Goal: Information Seeking & Learning: Learn about a topic

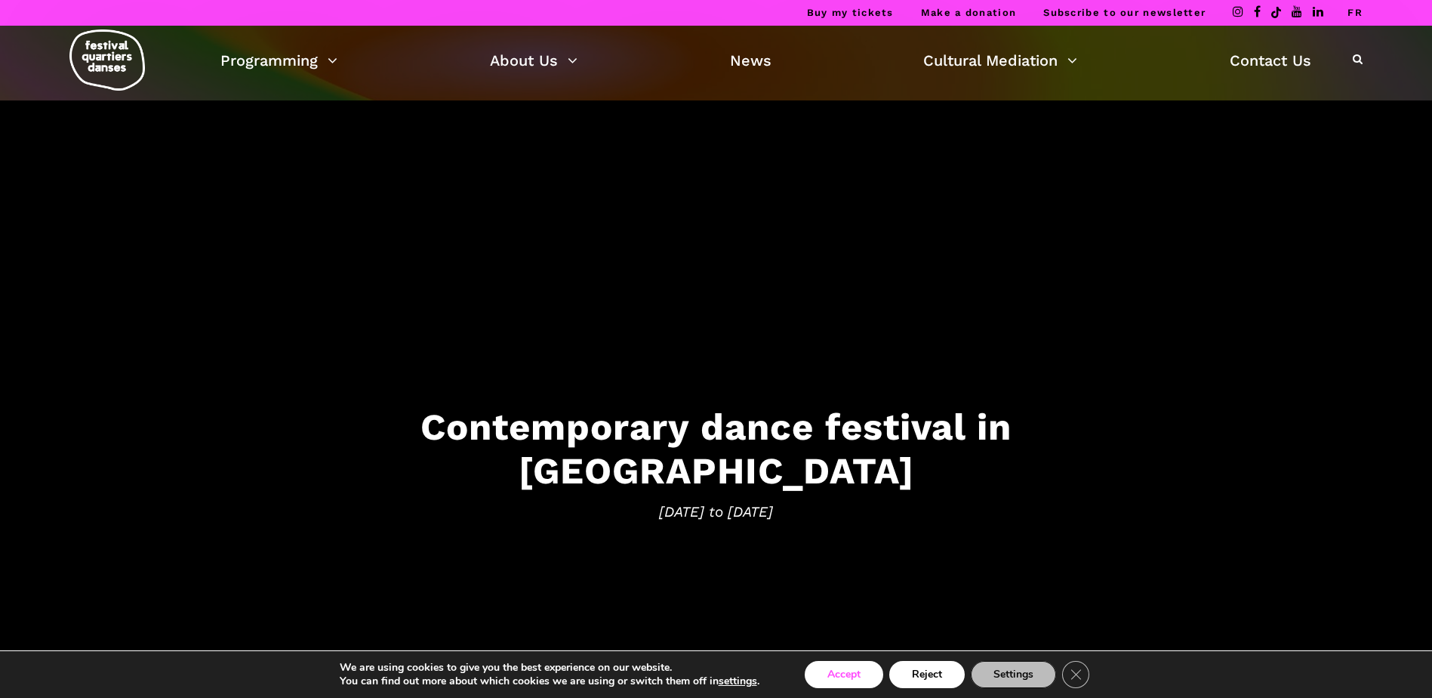
click at [841, 668] on button "Accept" at bounding box center [844, 674] width 79 height 27
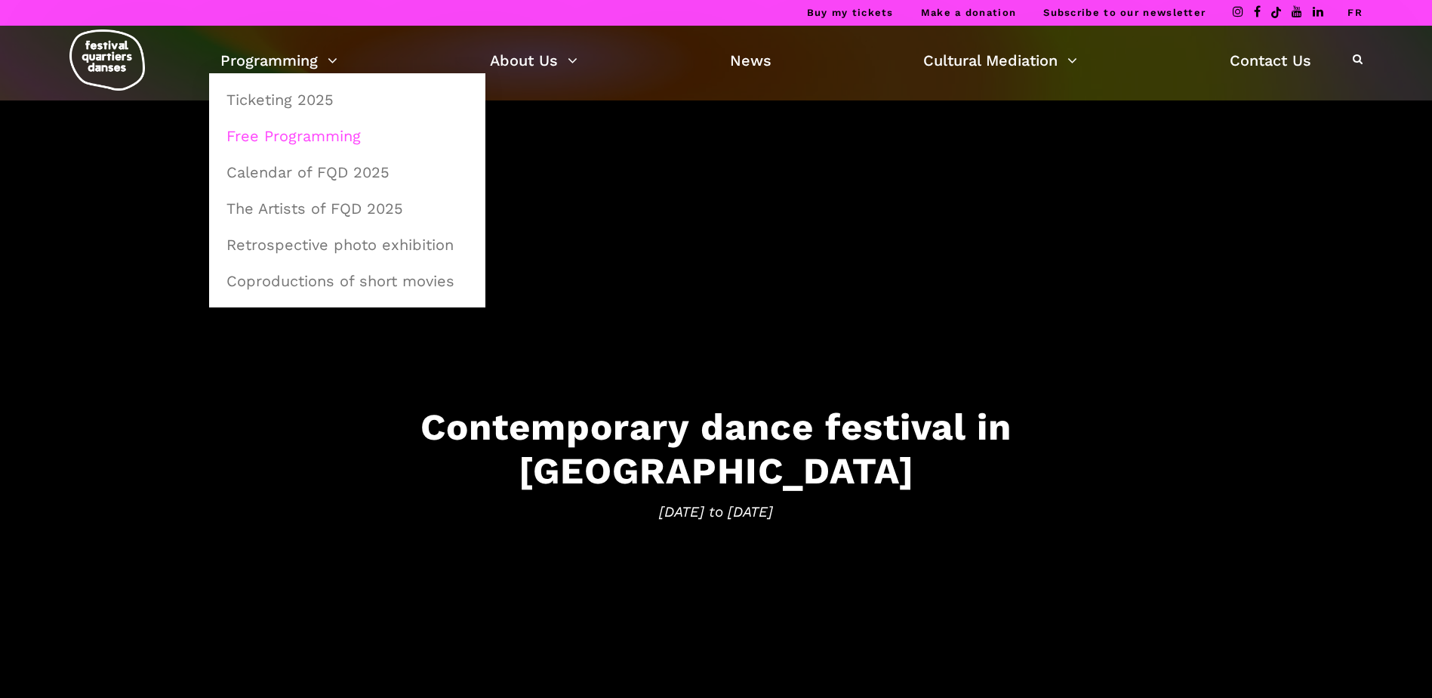
click at [302, 138] on link "Free Programming" at bounding box center [347, 136] width 260 height 35
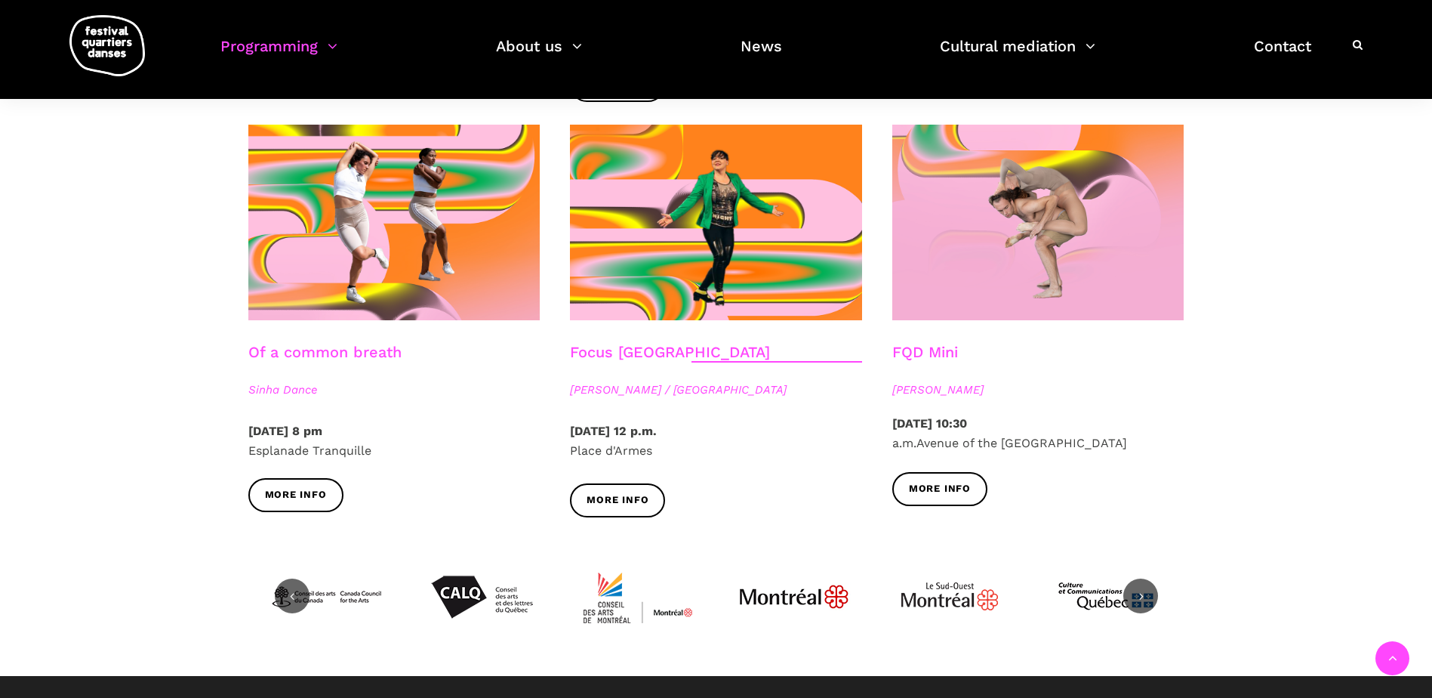
scroll to position [1586, 0]
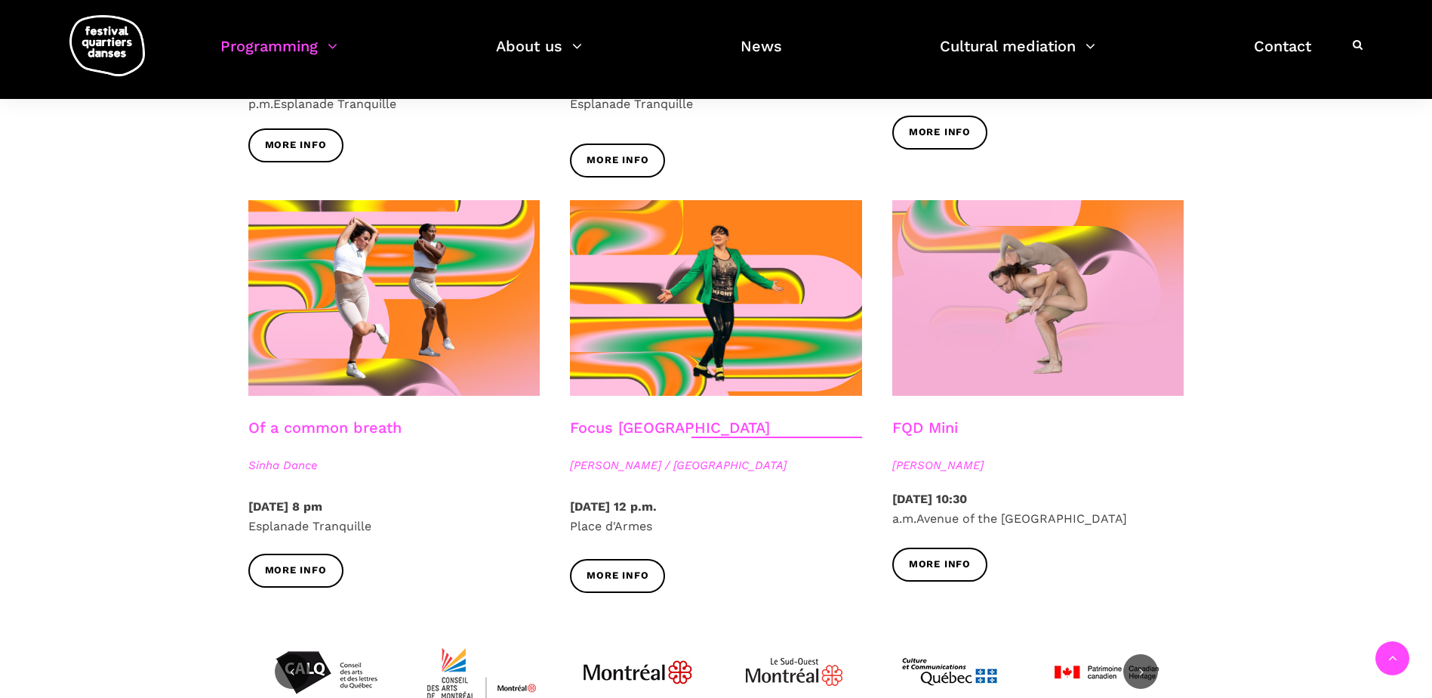
click at [946, 418] on link "FQD Mini" at bounding box center [925, 427] width 66 height 18
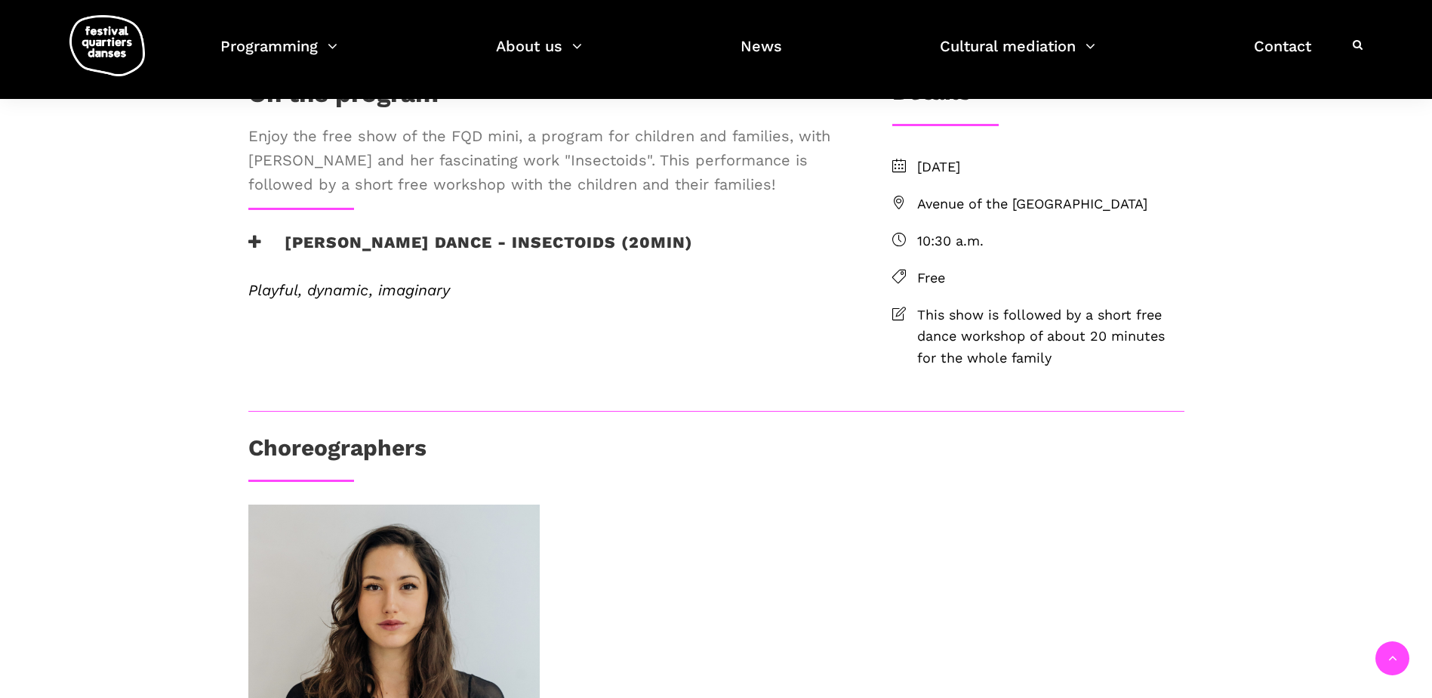
scroll to position [227, 0]
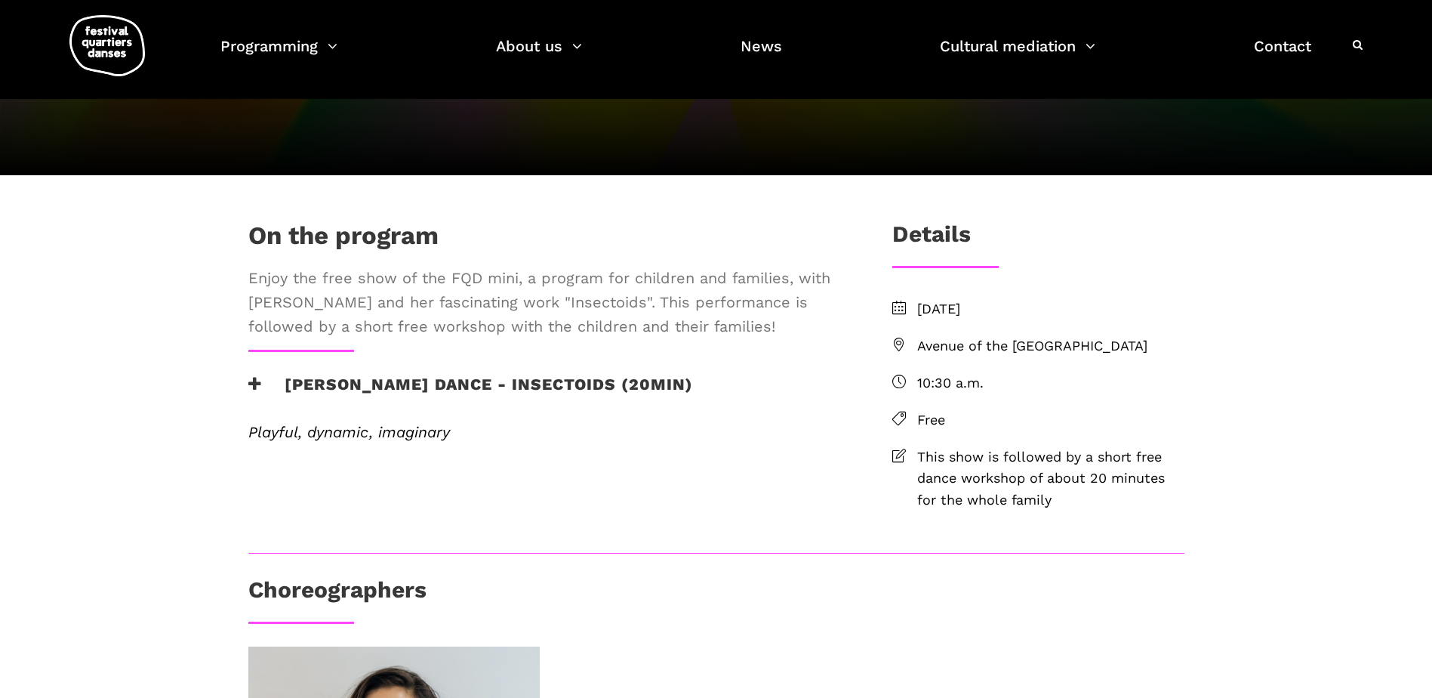
click at [941, 357] on span "Avenue of the [GEOGRAPHIC_DATA]" at bounding box center [1050, 346] width 267 height 22
click at [948, 357] on span "Avenue of the Montreal Museum of Fine Arts" at bounding box center [1050, 346] width 267 height 22
